Goal: Navigation & Orientation: Find specific page/section

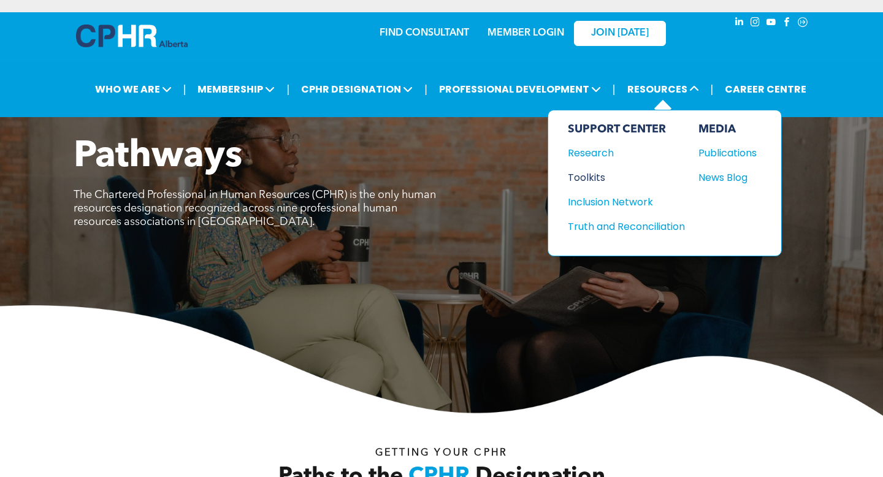
click at [592, 172] on div "Toolkits" at bounding box center [620, 177] width 105 height 15
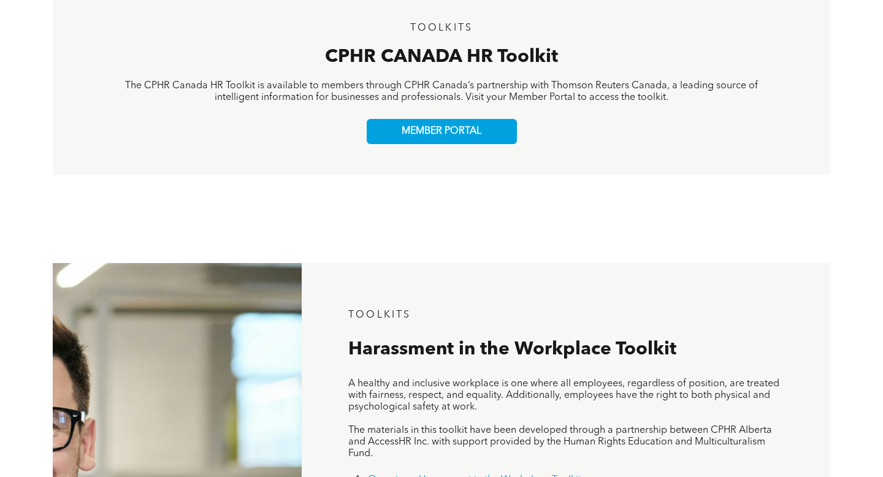
scroll to position [470, 0]
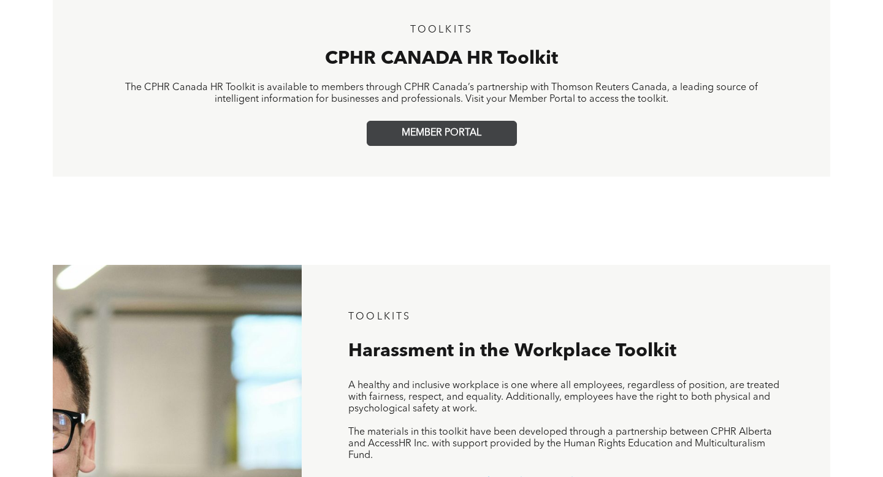
click at [470, 138] on span "MEMBER PORTAL" at bounding box center [442, 134] width 80 height 12
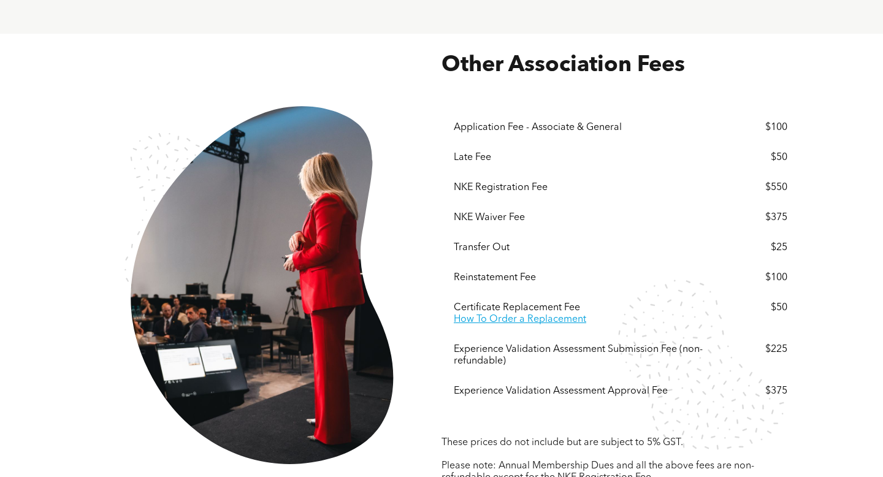
scroll to position [2170, 0]
